Goal: Information Seeking & Learning: Find specific fact

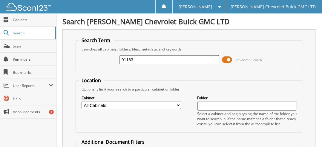
type input "91183"
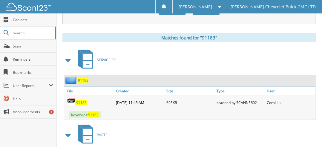
scroll to position [269, 0]
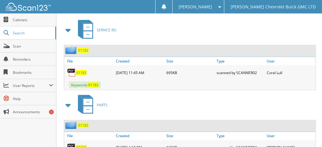
click at [79, 70] on span "91183" at bounding box center [81, 72] width 10 height 5
